Goal: Information Seeking & Learning: Find specific fact

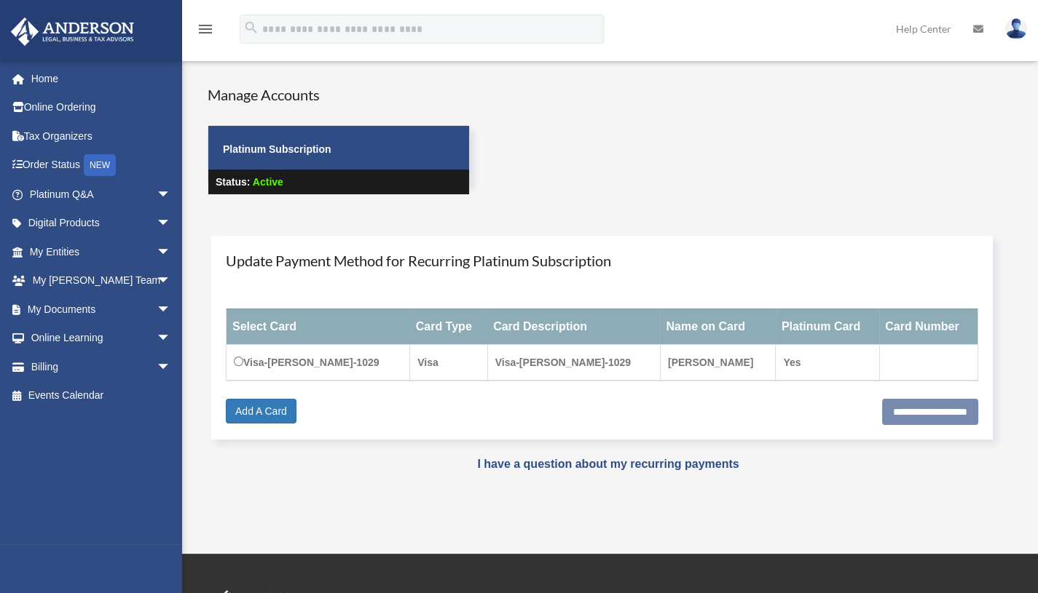
click at [709, 199] on div "Manage Accounts Platinum Subscription Status: Active" at bounding box center [623, 152] width 852 height 137
click at [518, 138] on div "Manage Accounts Platinum Subscription Status: Active" at bounding box center [623, 152] width 852 height 137
click at [157, 195] on span "arrow_drop_down" at bounding box center [171, 195] width 29 height 30
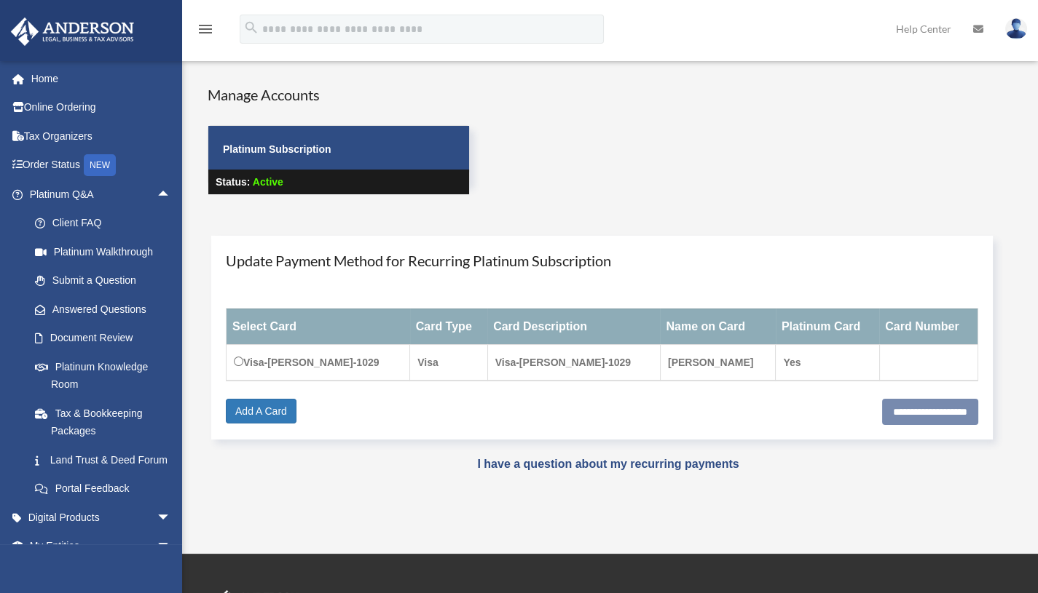
click at [603, 157] on div "Manage Accounts Platinum Subscription Status: Active" at bounding box center [623, 152] width 852 height 137
click at [100, 411] on link "Tax & Bookkeeping Packages" at bounding box center [106, 422] width 173 height 47
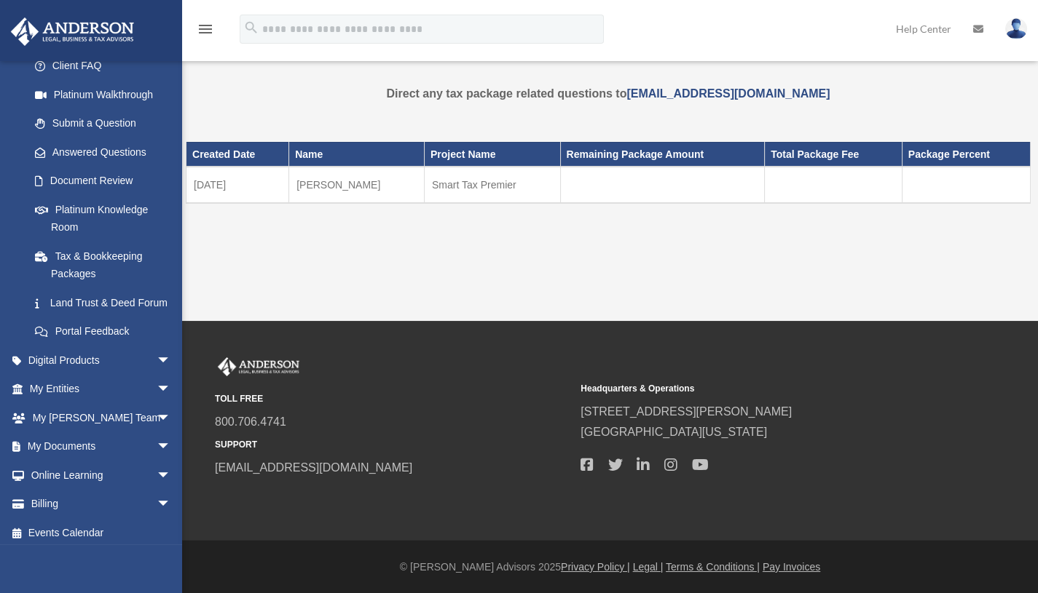
scroll to position [181, 0]
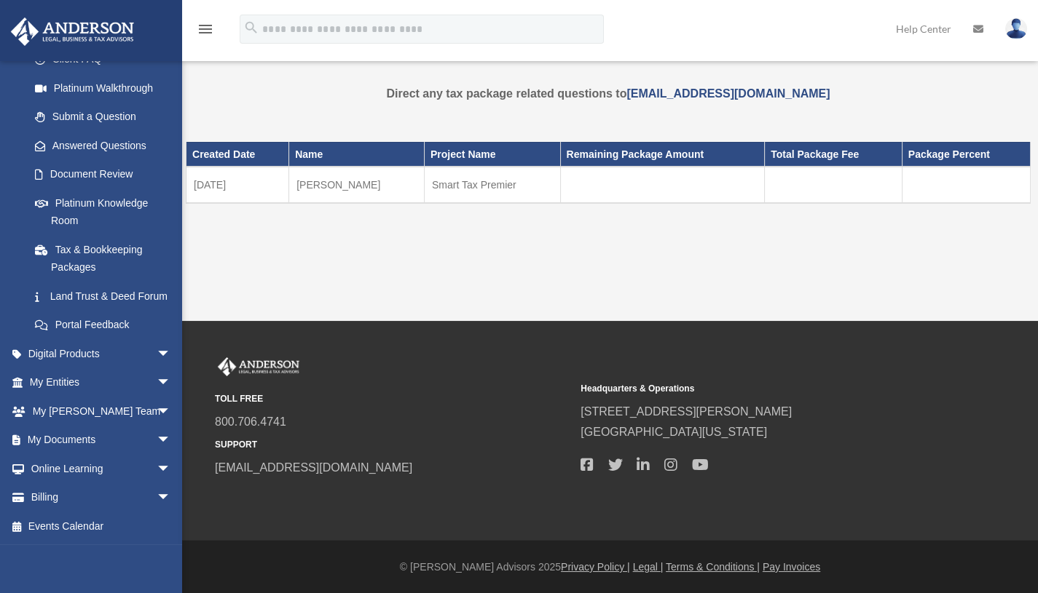
drag, startPoint x: 122, startPoint y: 445, endPoint x: 14, endPoint y: 315, distance: 169.1
click at [14, 315] on li "Portal Feedback" at bounding box center [101, 325] width 183 height 29
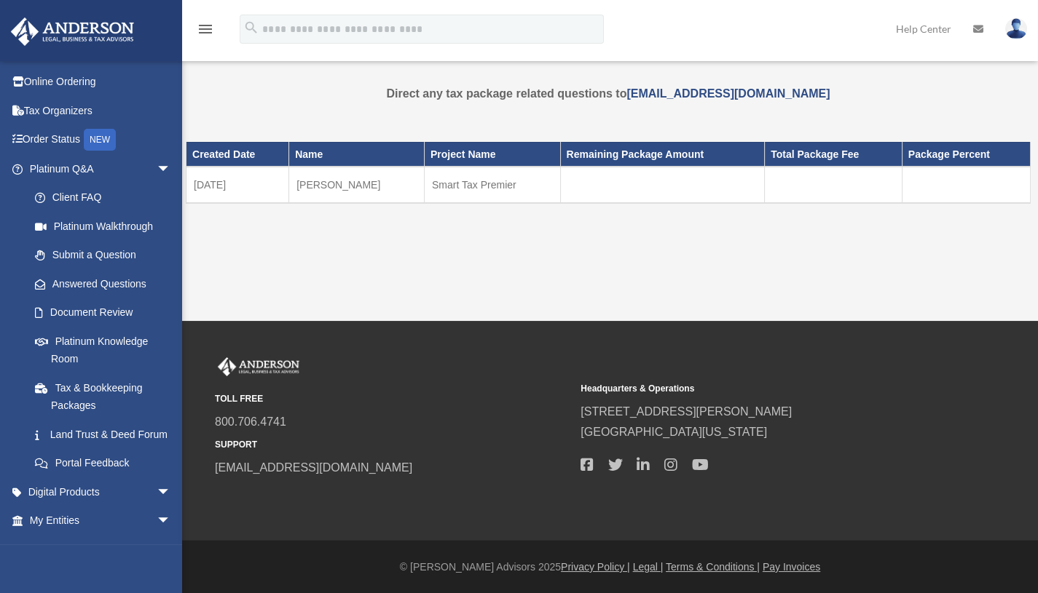
scroll to position [0, 0]
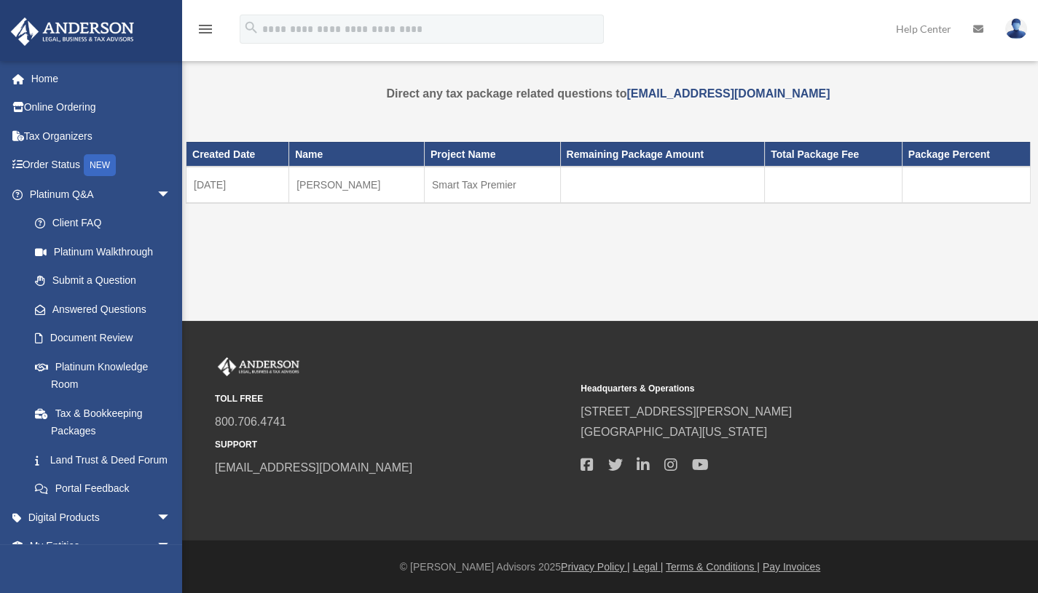
click at [85, 129] on link "Tax Organizers" at bounding box center [101, 136] width 183 height 29
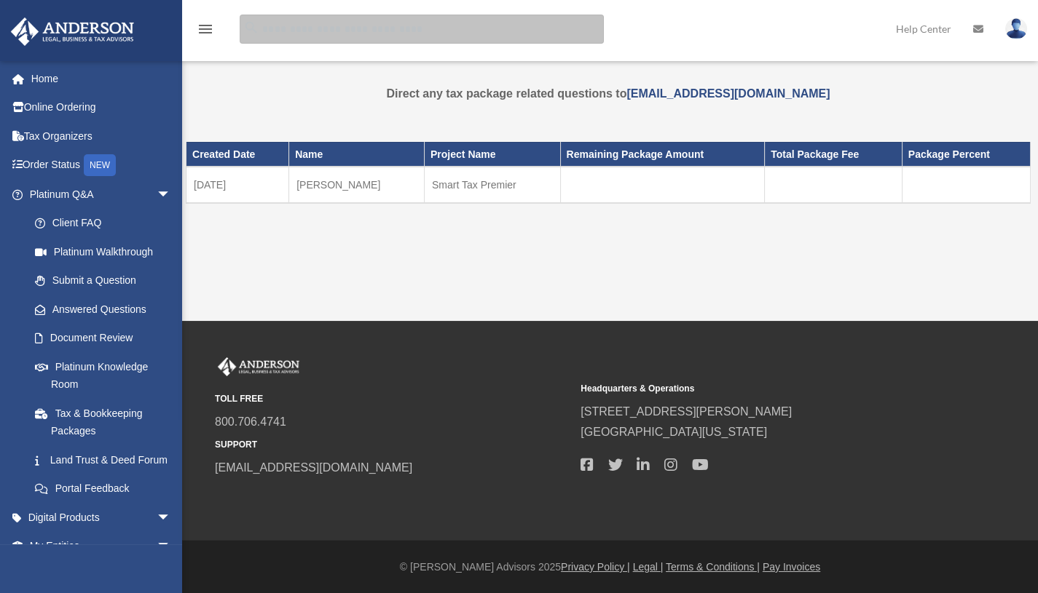
click at [302, 35] on input "search" at bounding box center [422, 29] width 364 height 29
type input "*********"
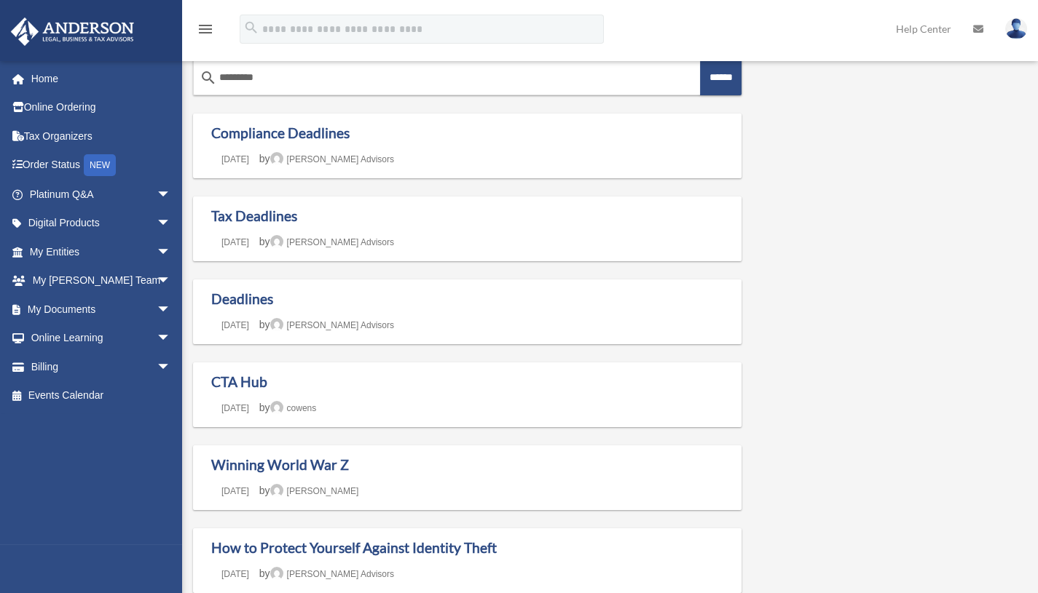
scroll to position [38, 0]
click at [268, 221] on link "Tax Deadlines" at bounding box center [254, 214] width 86 height 17
click at [289, 221] on link "Tax Deadlines" at bounding box center [254, 214] width 86 height 17
click at [280, 213] on link "Tax Deadlines" at bounding box center [254, 214] width 86 height 17
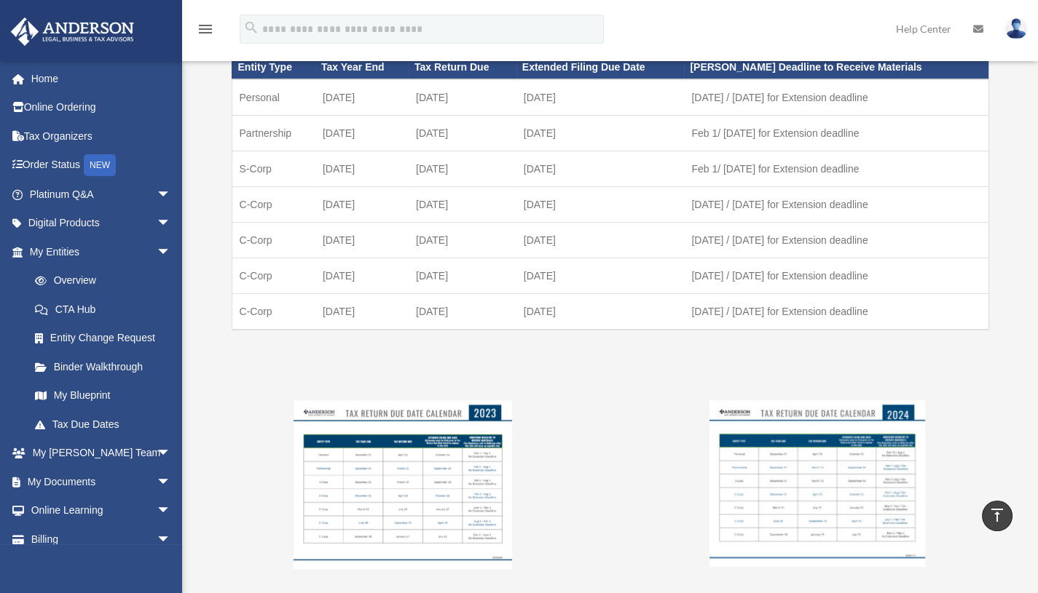
scroll to position [936, 0]
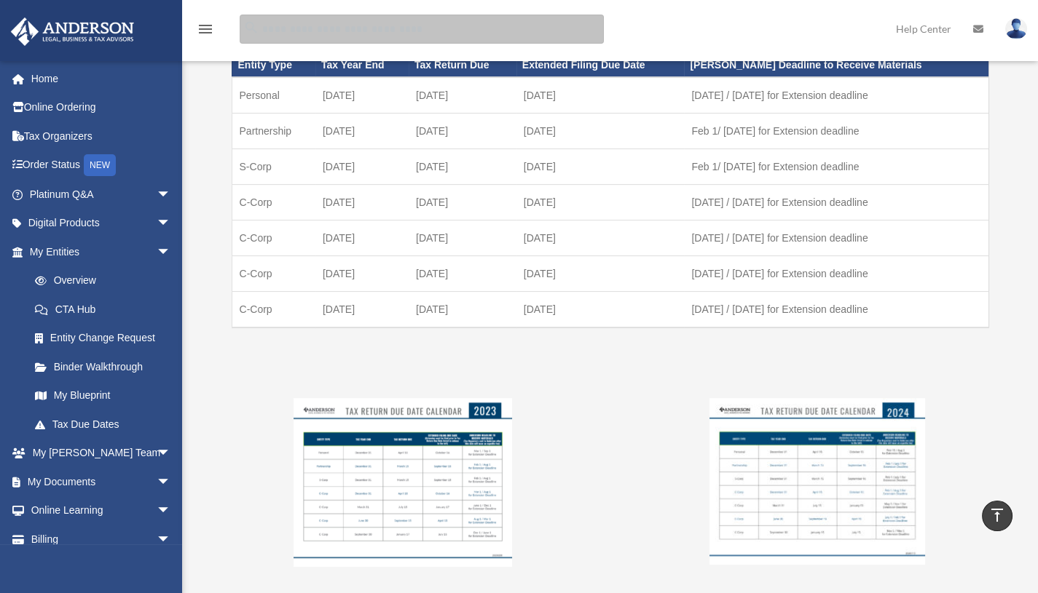
click at [564, 16] on input "search" at bounding box center [422, 29] width 364 height 29
